Goal: Check status

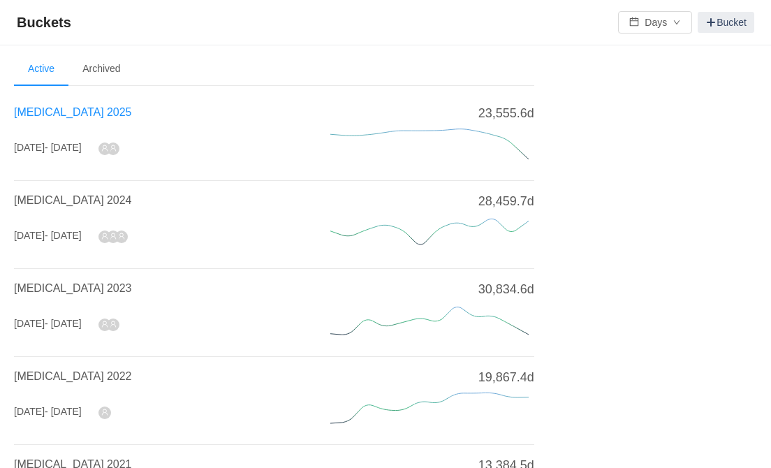
click at [52, 115] on span "[MEDICAL_DATA] 2025" at bounding box center [72, 112] width 117 height 12
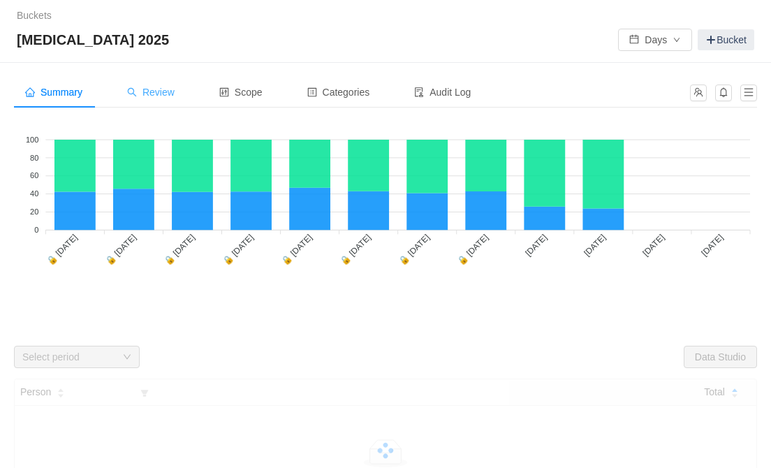
click at [172, 95] on span "Review" at bounding box center [151, 92] width 48 height 11
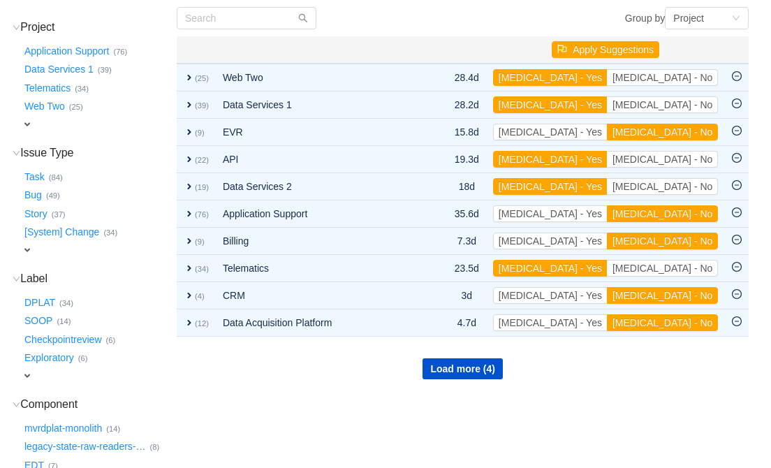
scroll to position [59, 0]
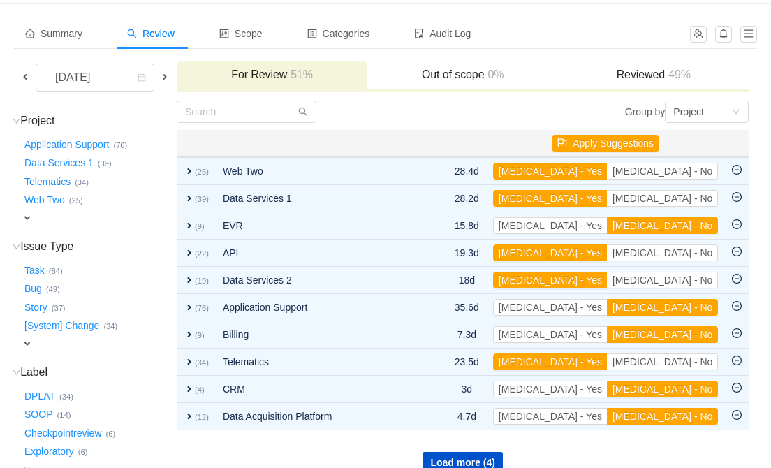
click at [27, 75] on span at bounding box center [25, 76] width 11 height 11
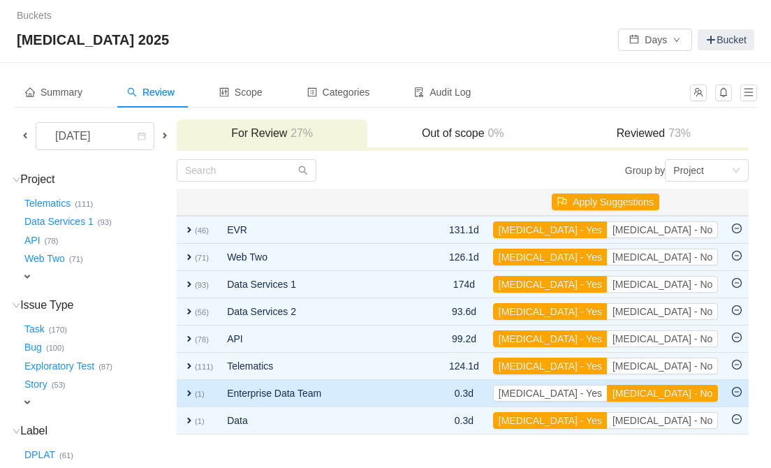
click at [195, 394] on span "expand" at bounding box center [189, 393] width 11 height 11
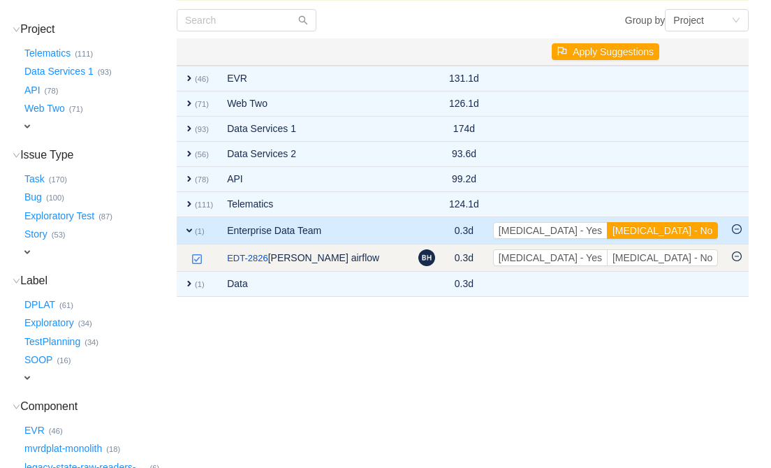
scroll to position [152, 0]
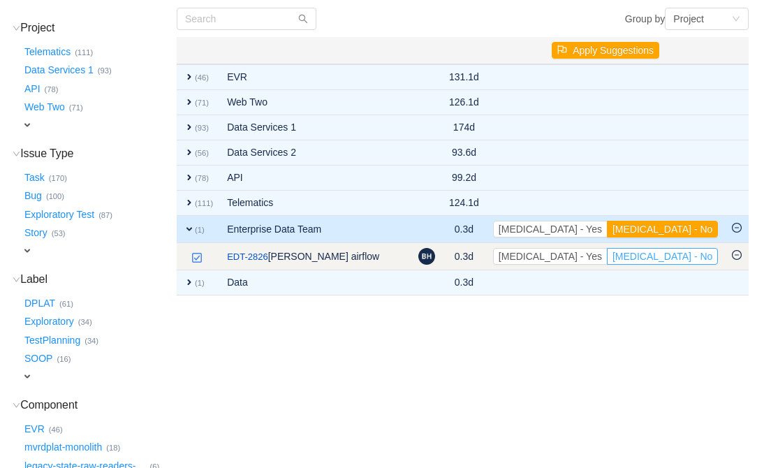
click at [688, 254] on button "[MEDICAL_DATA] - No" at bounding box center [662, 256] width 111 height 17
